Goal: Browse casually

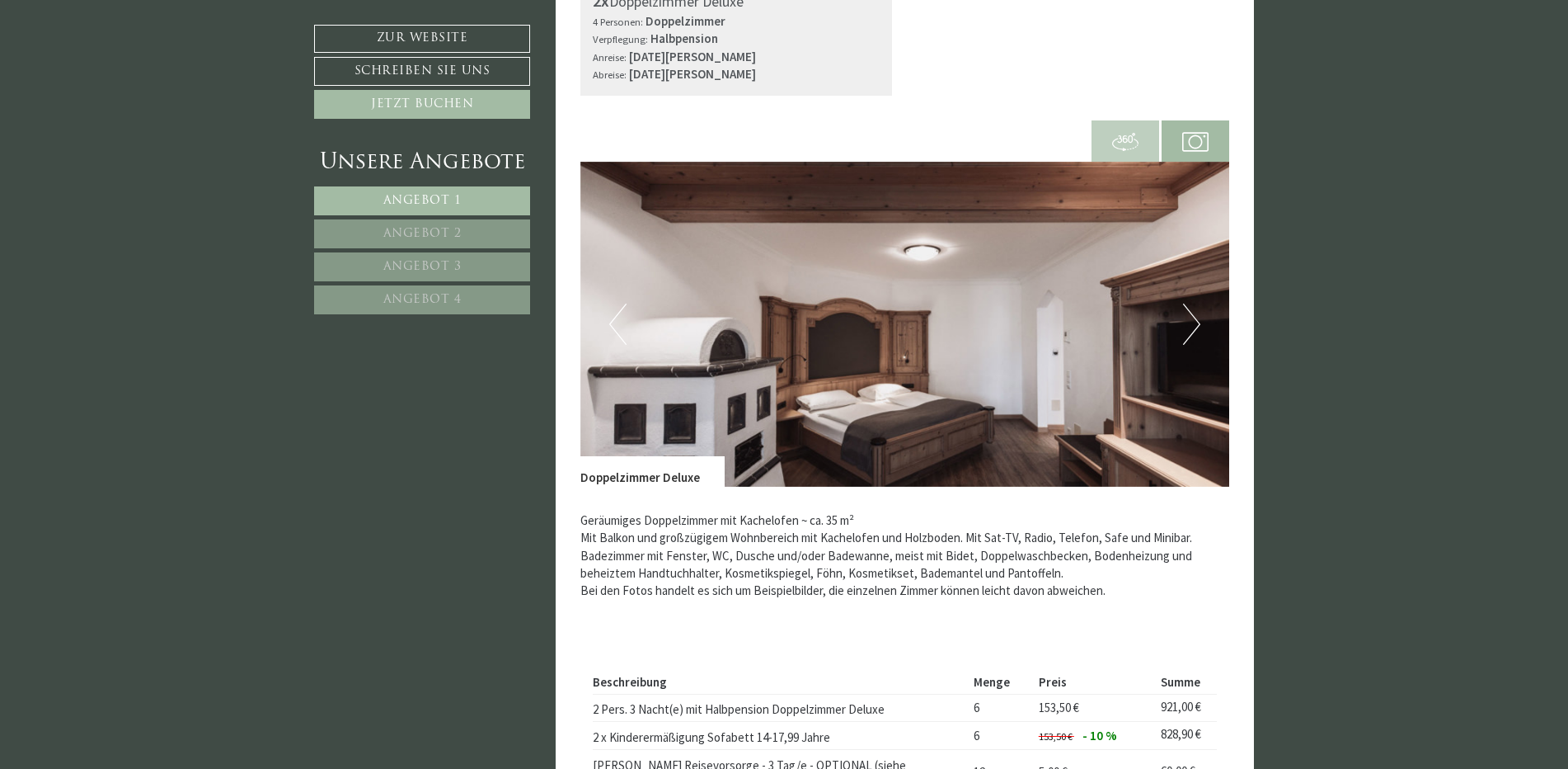
scroll to position [578, 0]
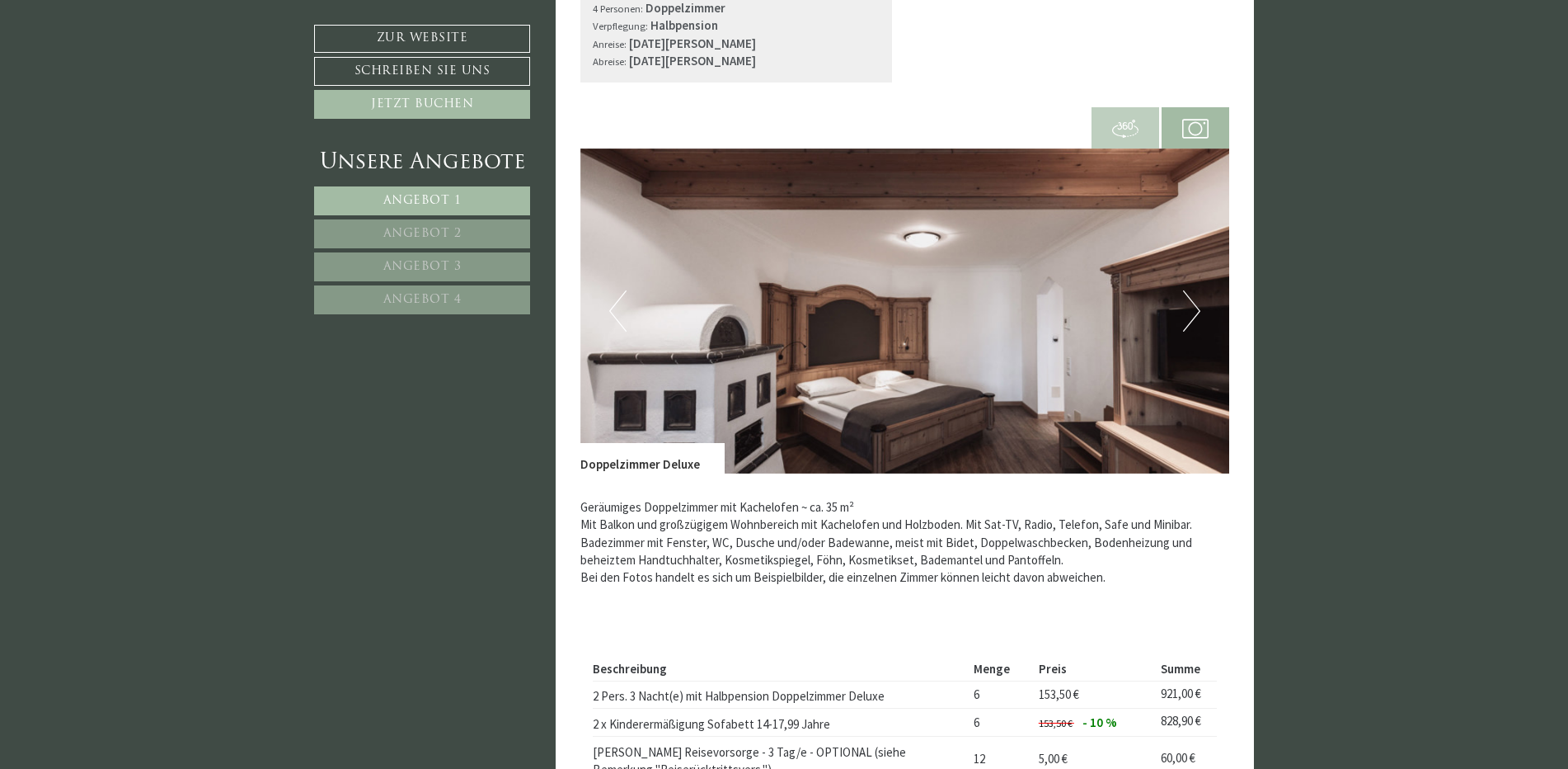
click at [1190, 311] on button "Next" at bounding box center [1192, 311] width 18 height 41
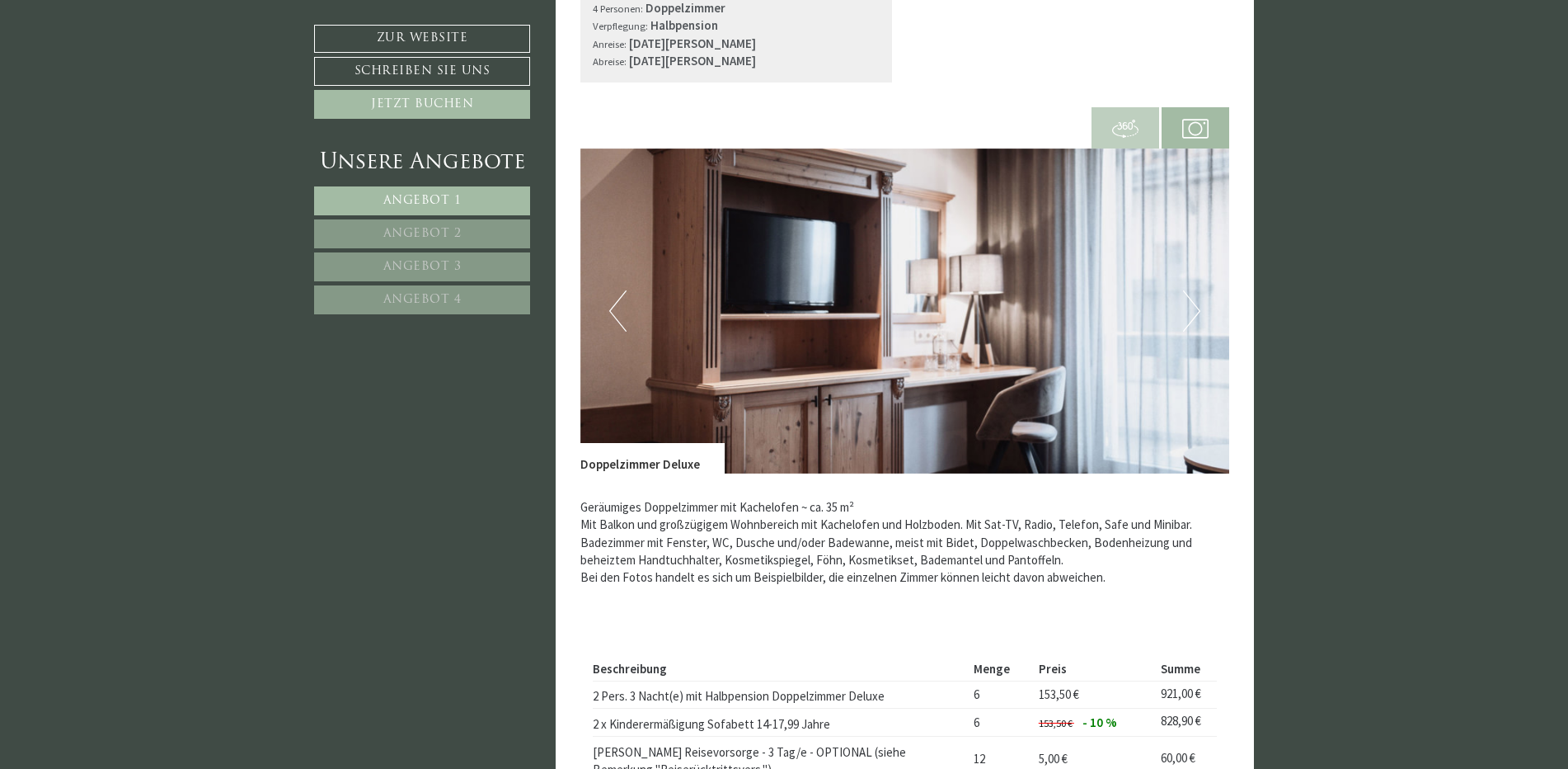
click at [1190, 311] on button "Next" at bounding box center [1192, 311] width 18 height 41
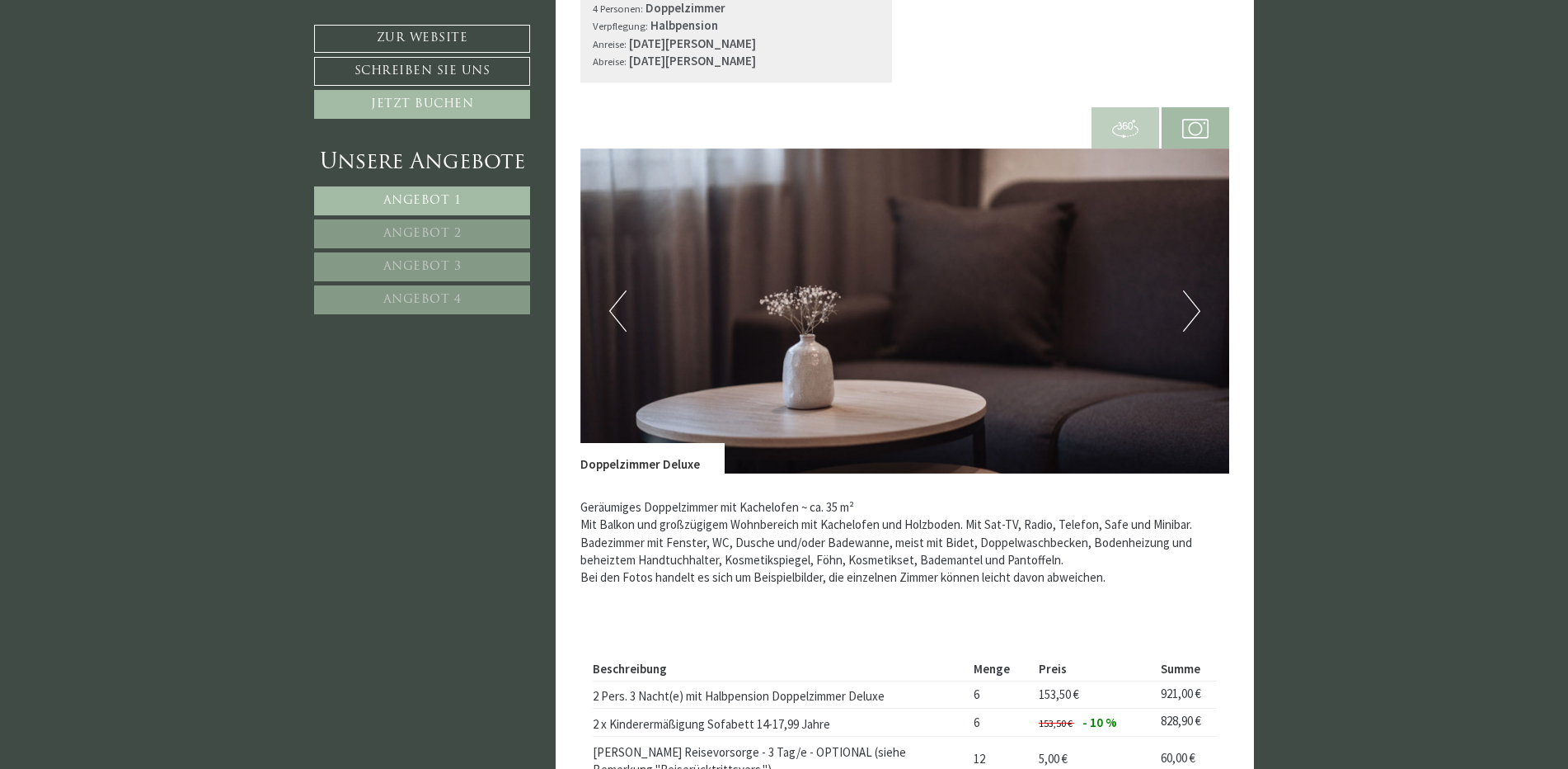
click at [1190, 311] on button "Next" at bounding box center [1192, 311] width 18 height 41
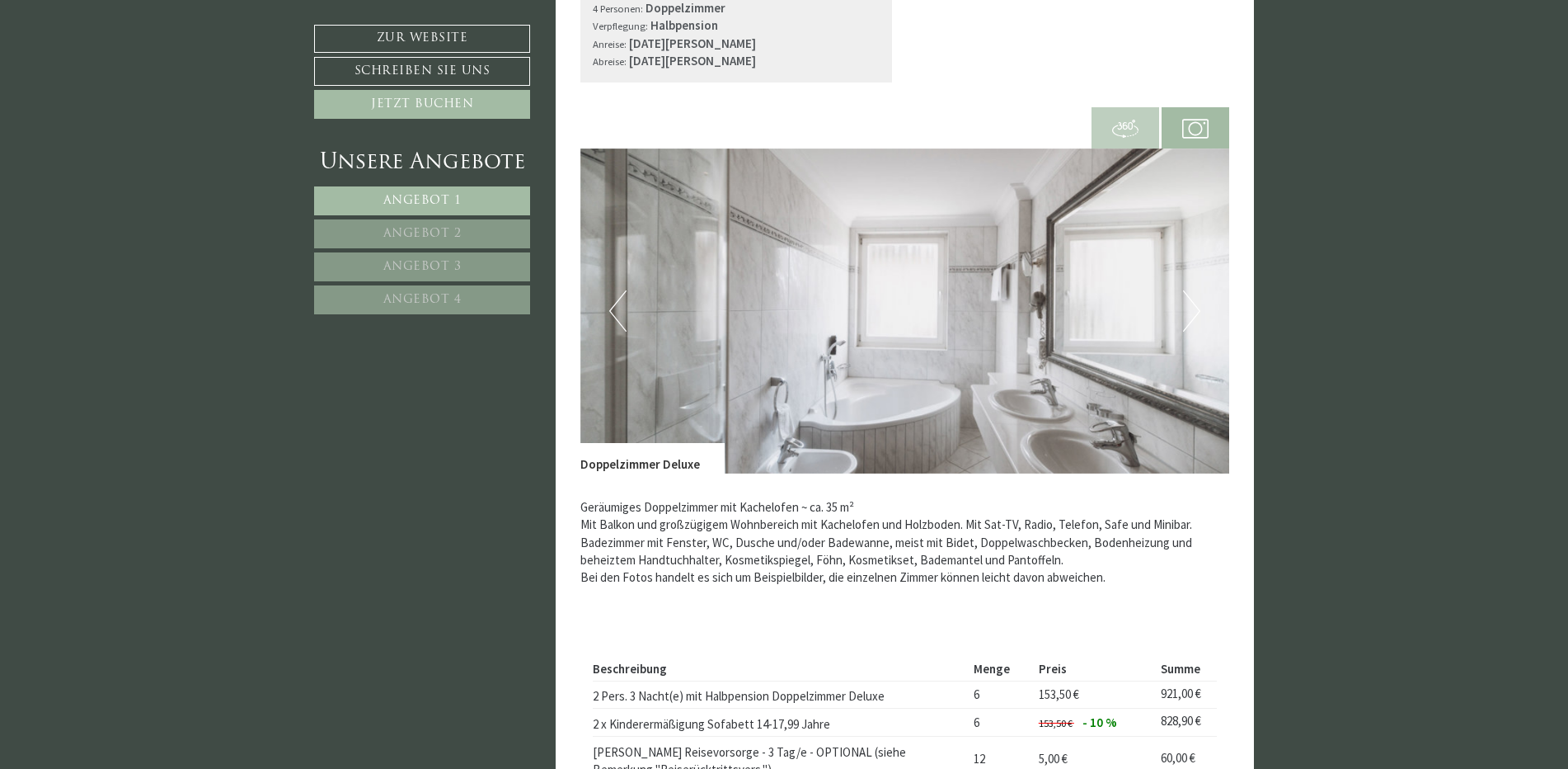
click at [1190, 311] on button "Next" at bounding box center [1192, 311] width 18 height 41
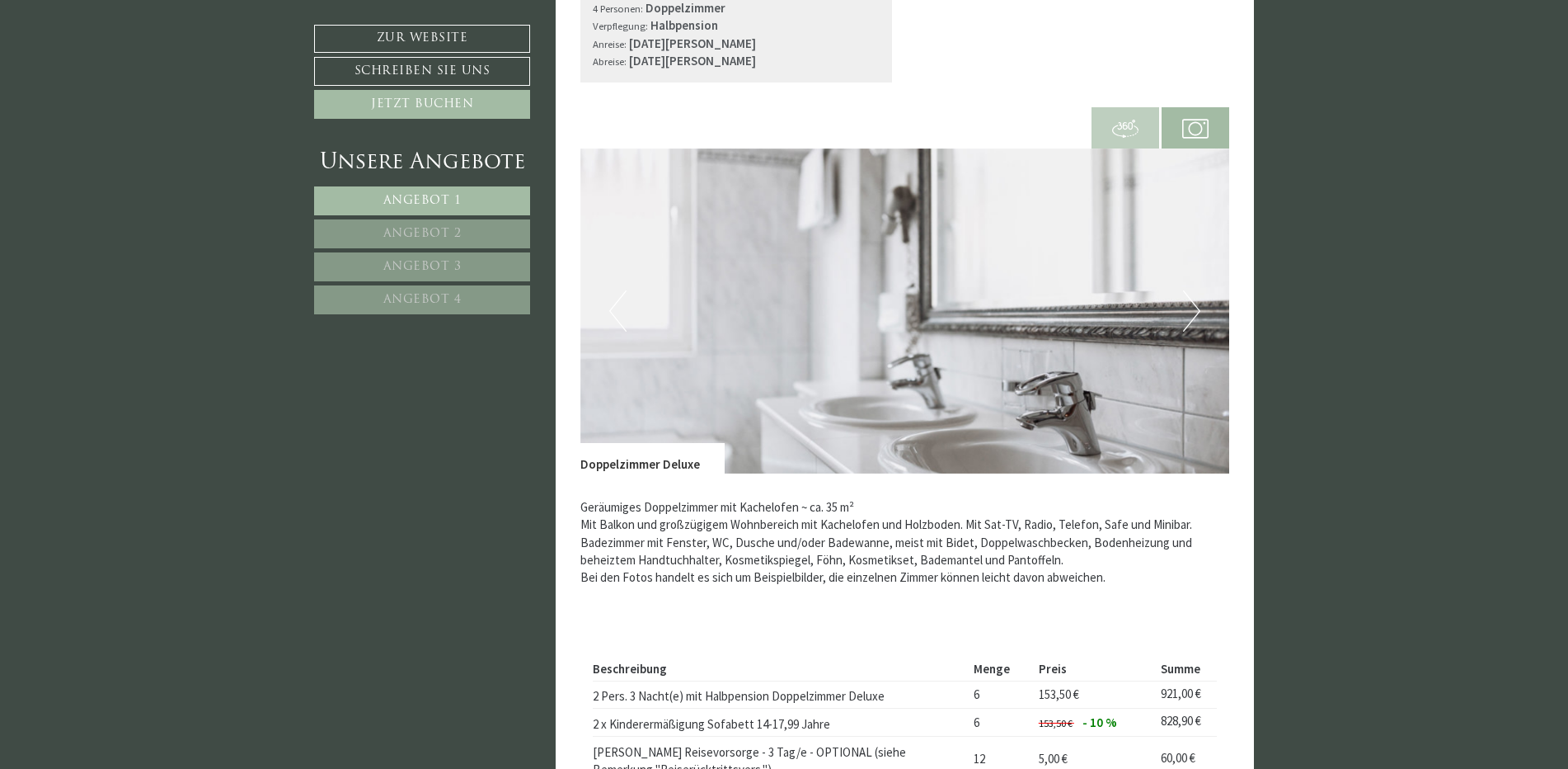
click at [1190, 311] on button "Next" at bounding box center [1192, 311] width 18 height 41
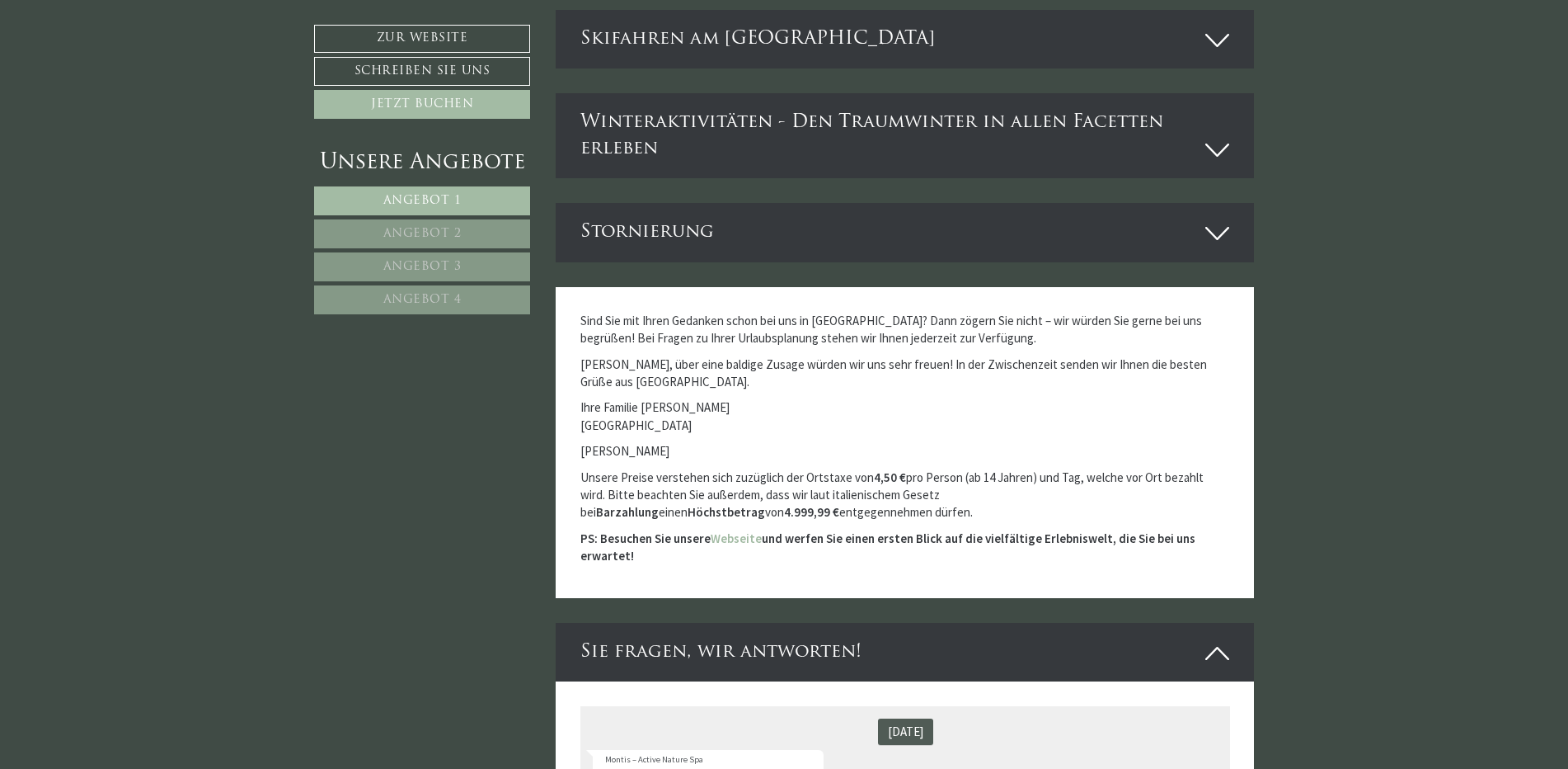
scroll to position [5775, 0]
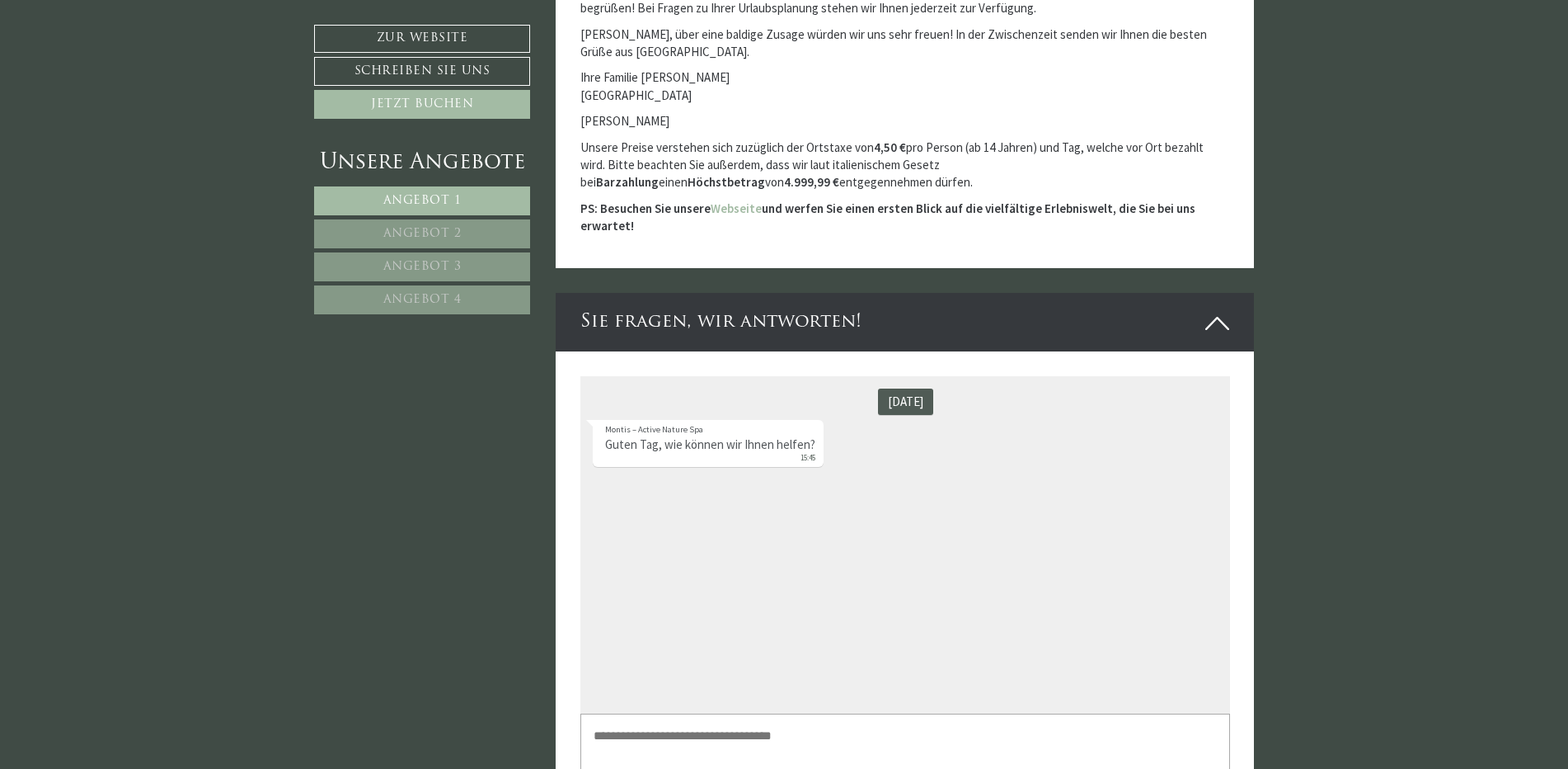
click at [442, 237] on span "Angebot 2" at bounding box center [422, 234] width 78 height 12
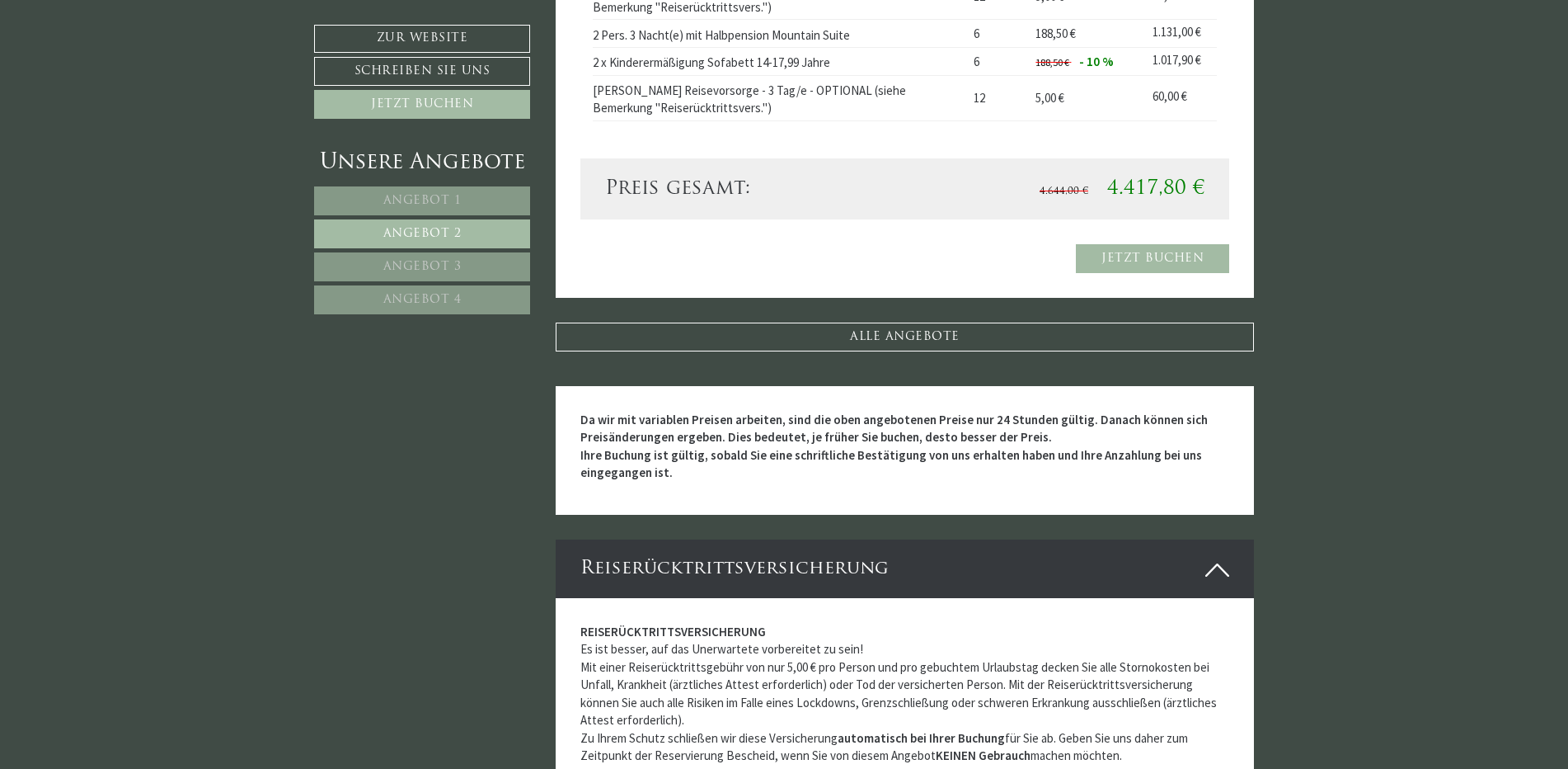
scroll to position [1340, 0]
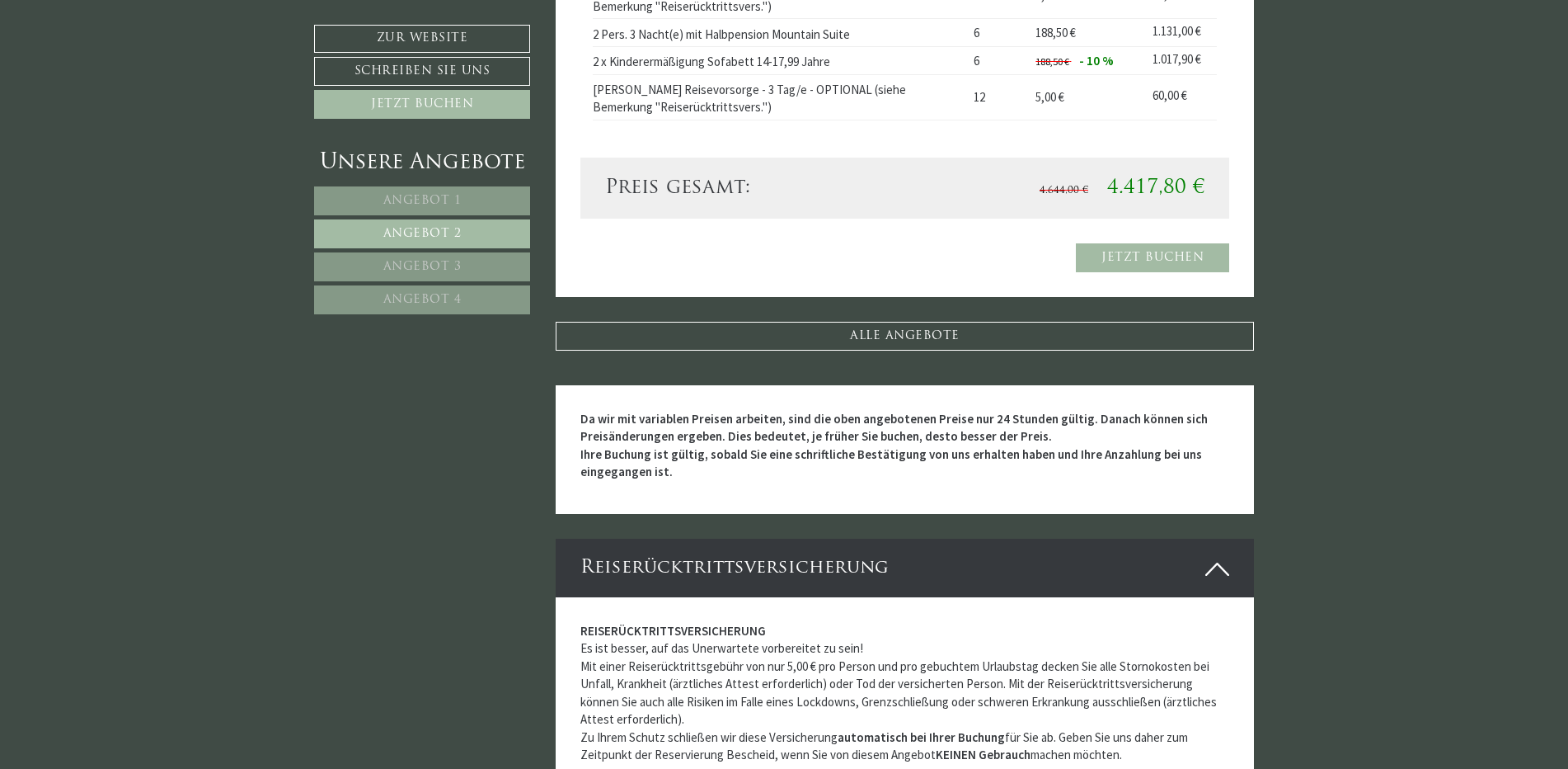
click at [428, 271] on span "Angebot 3" at bounding box center [422, 267] width 78 height 12
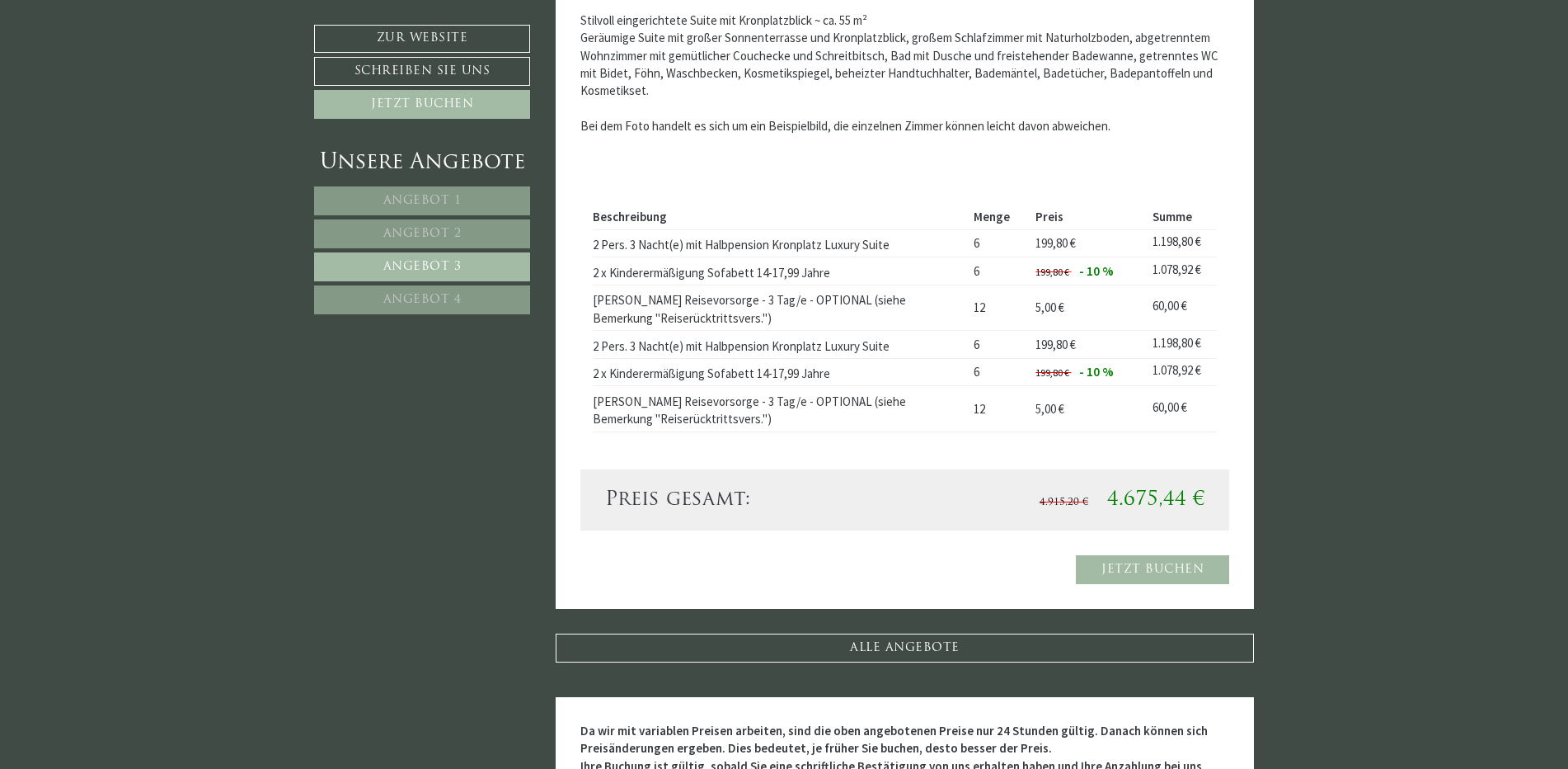
scroll to position [1093, 0]
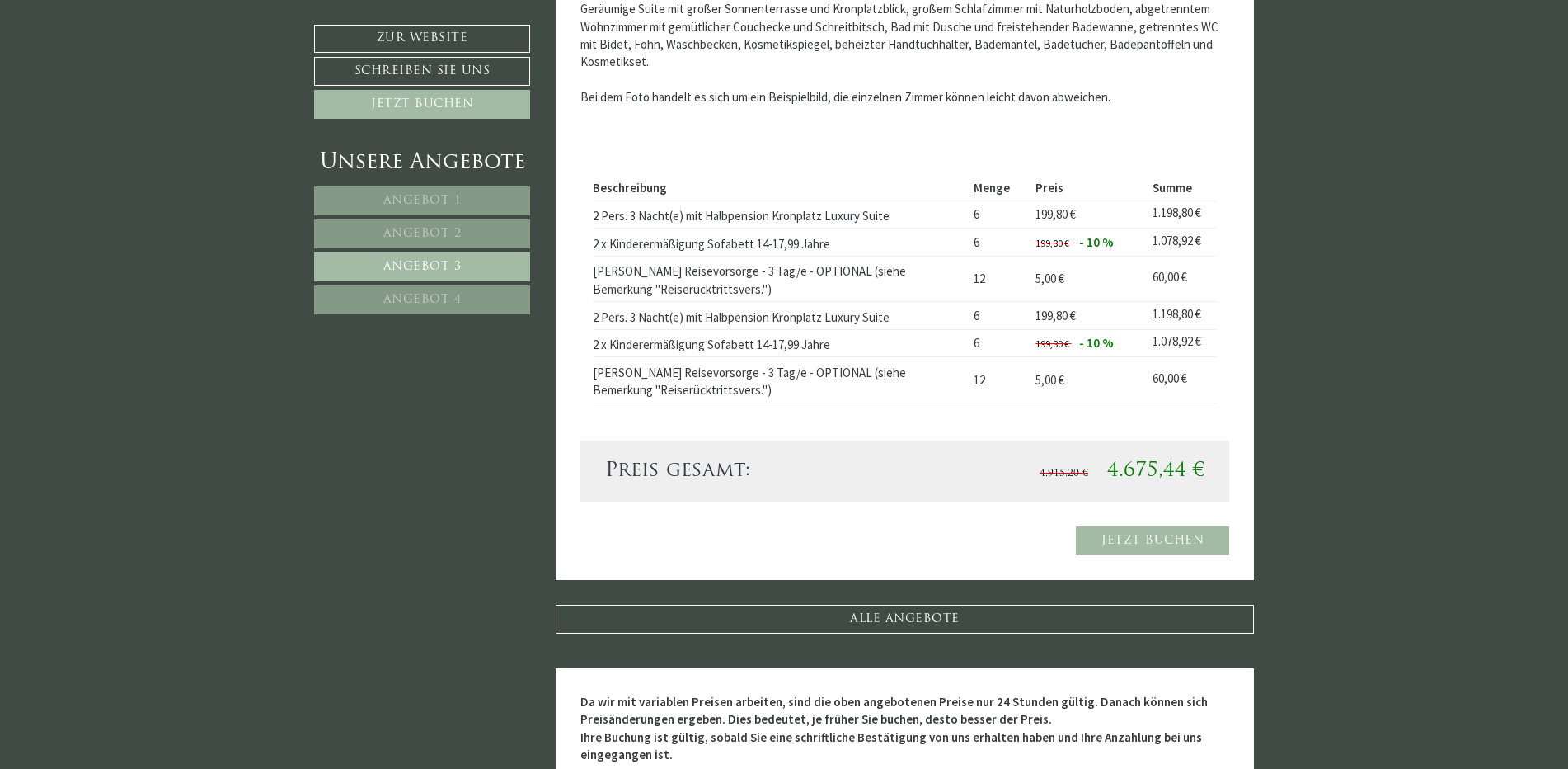
click at [428, 298] on span "Angebot 4" at bounding box center [422, 300] width 78 height 12
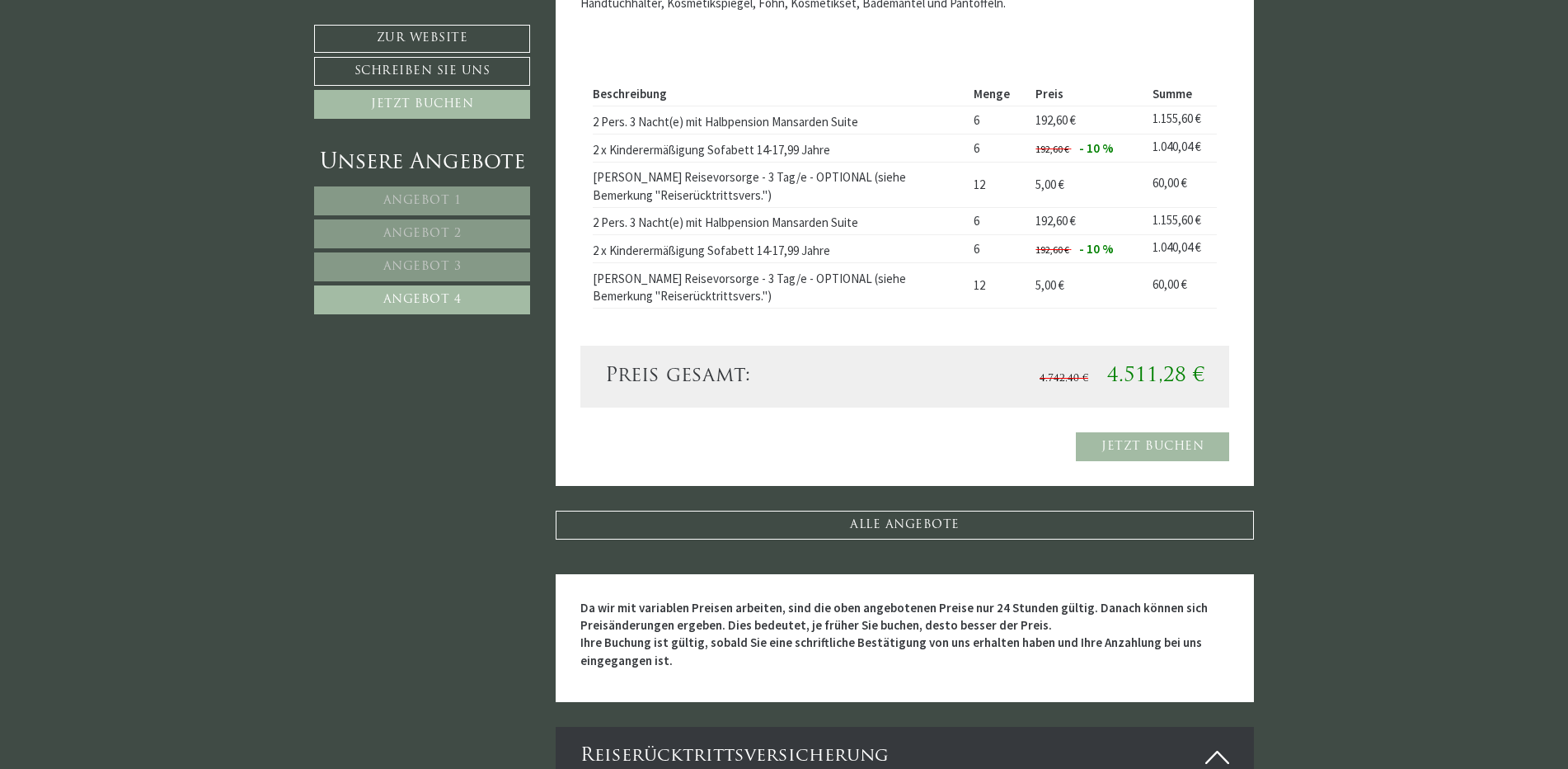
scroll to position [433, 0]
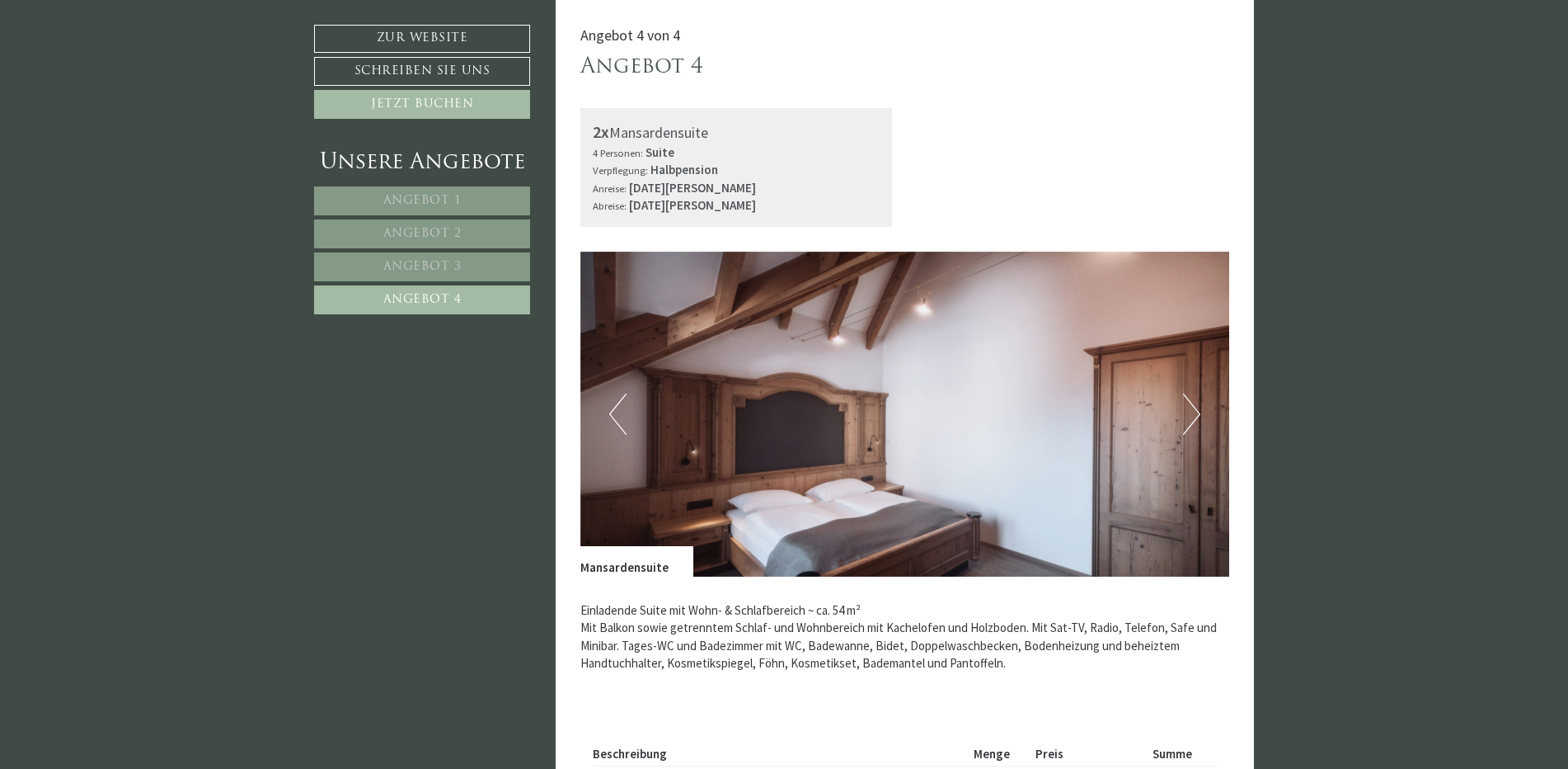
click at [1199, 414] on button "Next" at bounding box center [1192, 413] width 18 height 41
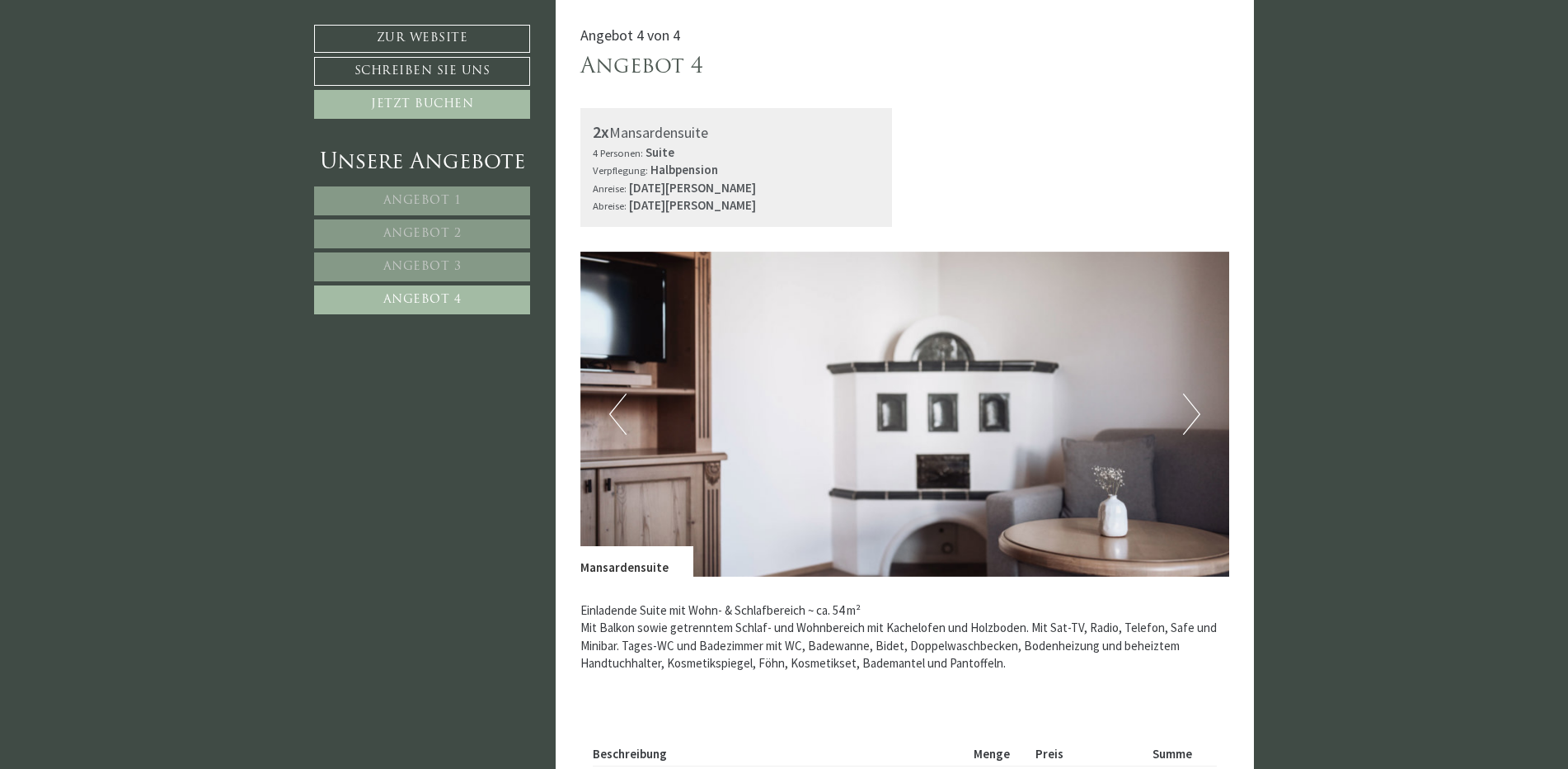
click at [1199, 414] on button "Next" at bounding box center [1192, 413] width 18 height 41
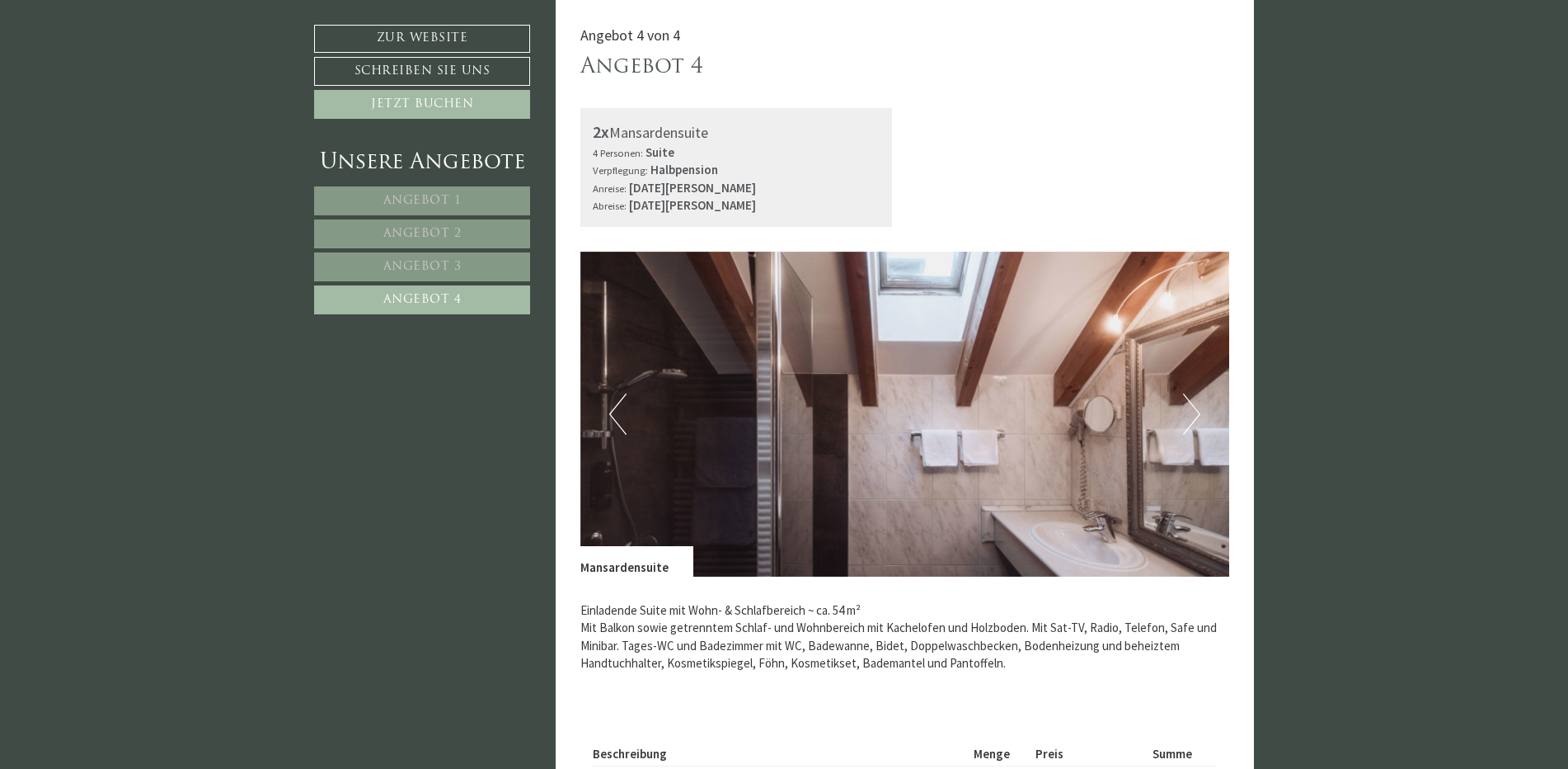
click at [1199, 414] on button "Next" at bounding box center [1192, 413] width 18 height 41
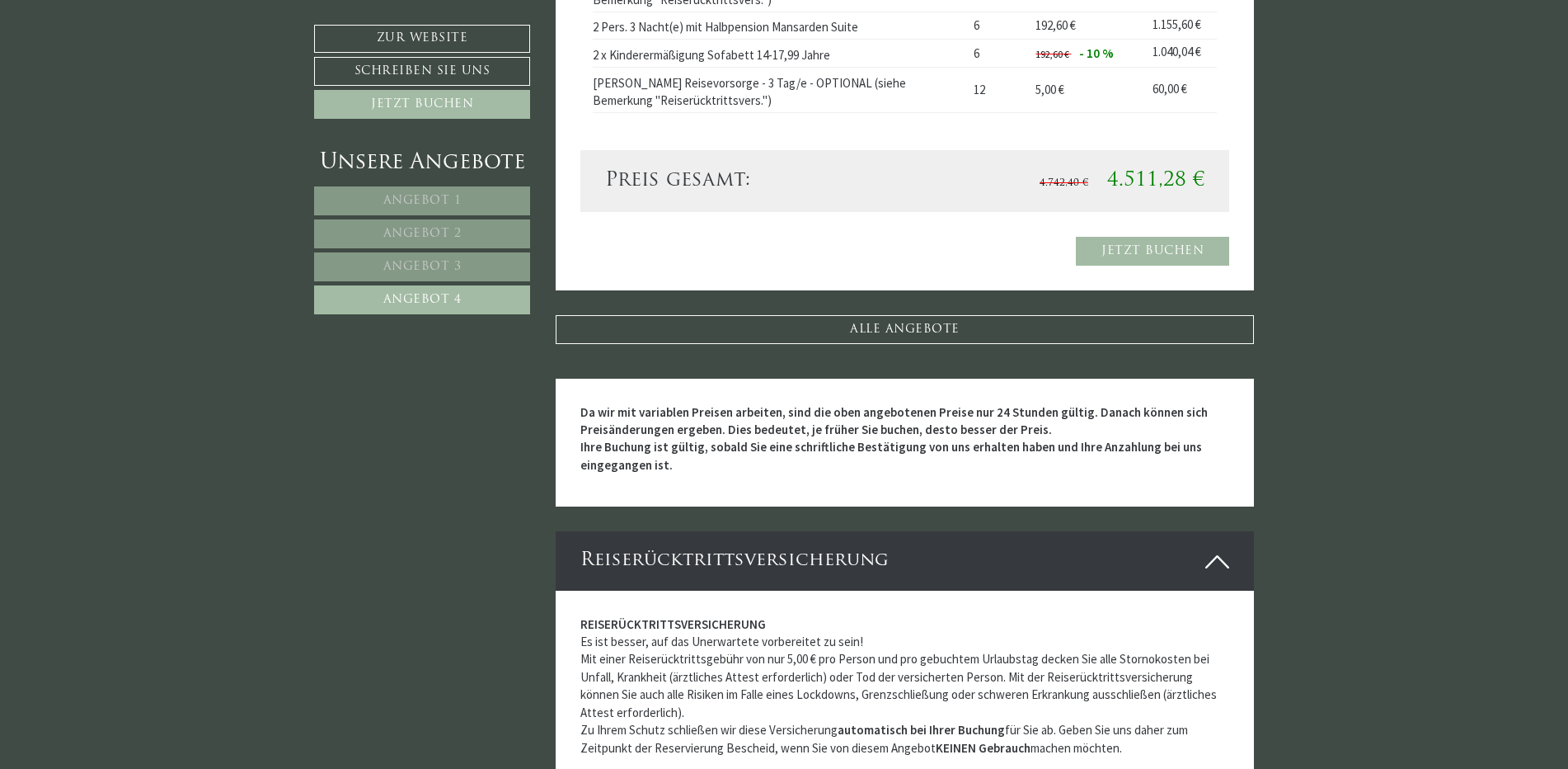
scroll to position [1506, 0]
